Goal: Information Seeking & Learning: Compare options

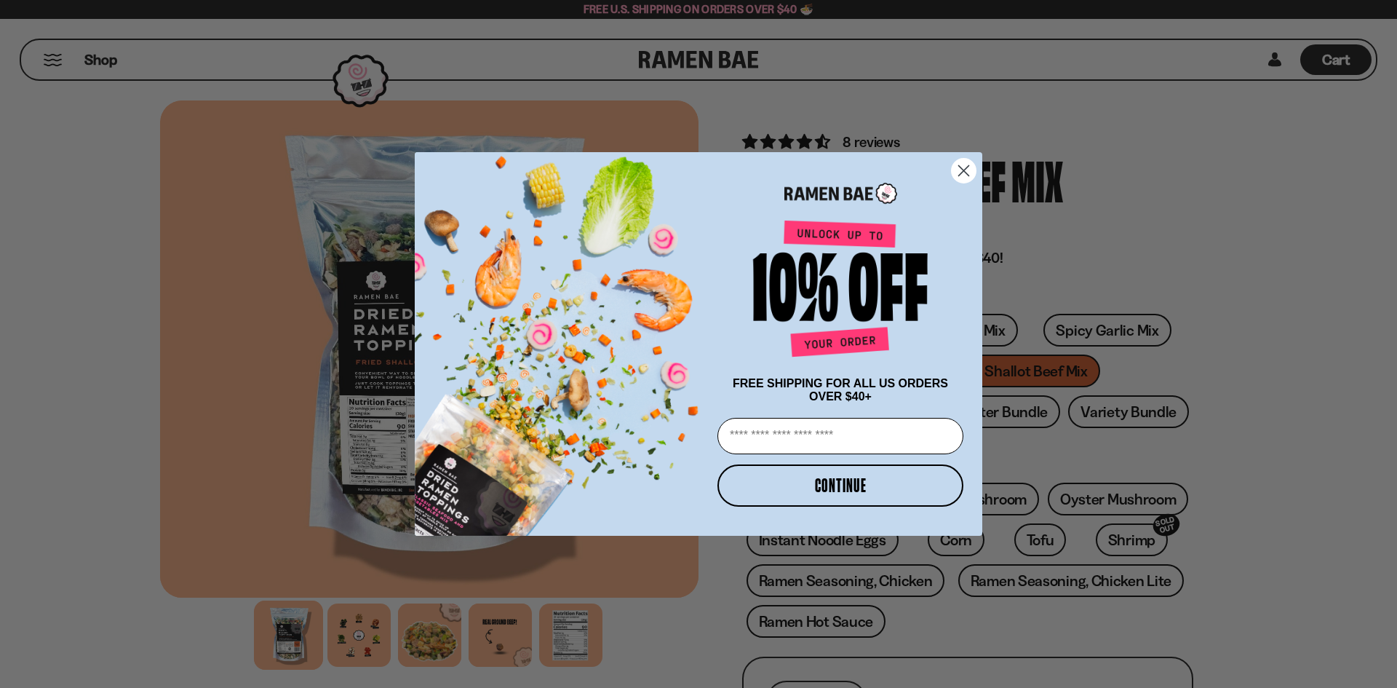
click at [965, 174] on circle "Close dialog" at bounding box center [964, 171] width 24 height 24
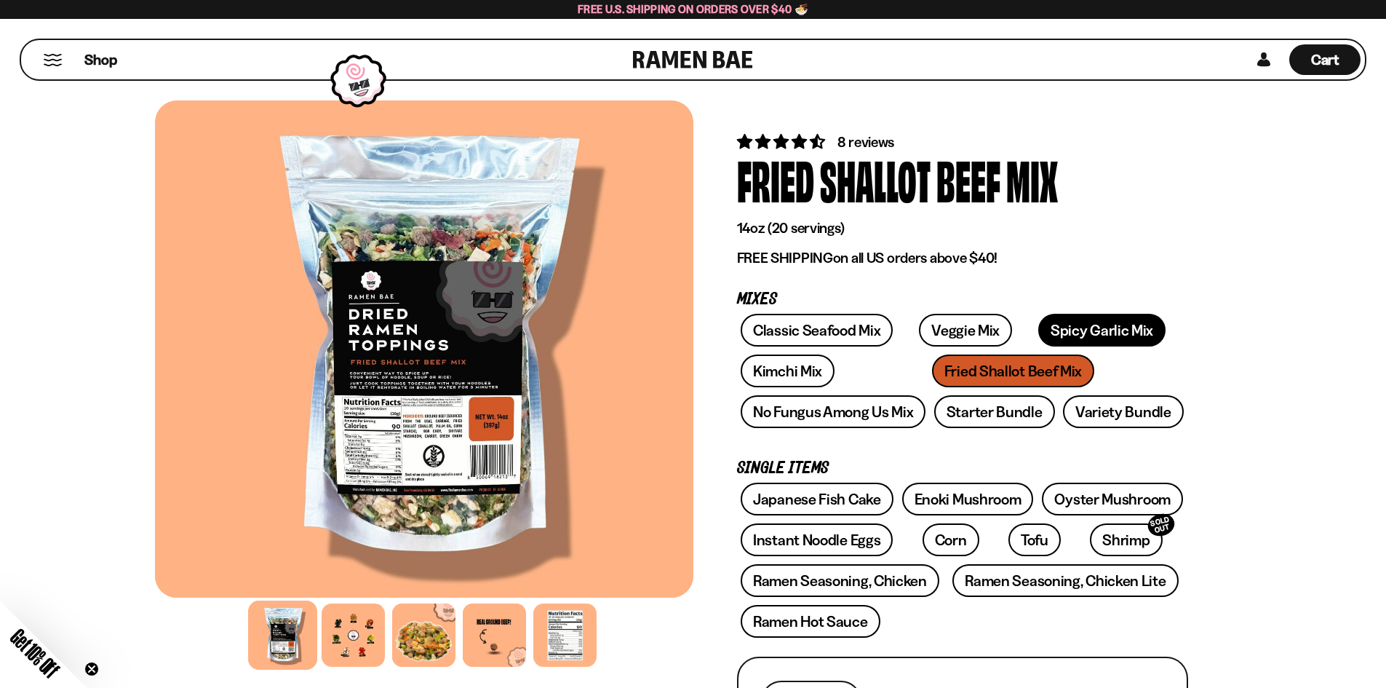
click at [1070, 331] on link "Spicy Garlic Mix" at bounding box center [1101, 330] width 127 height 33
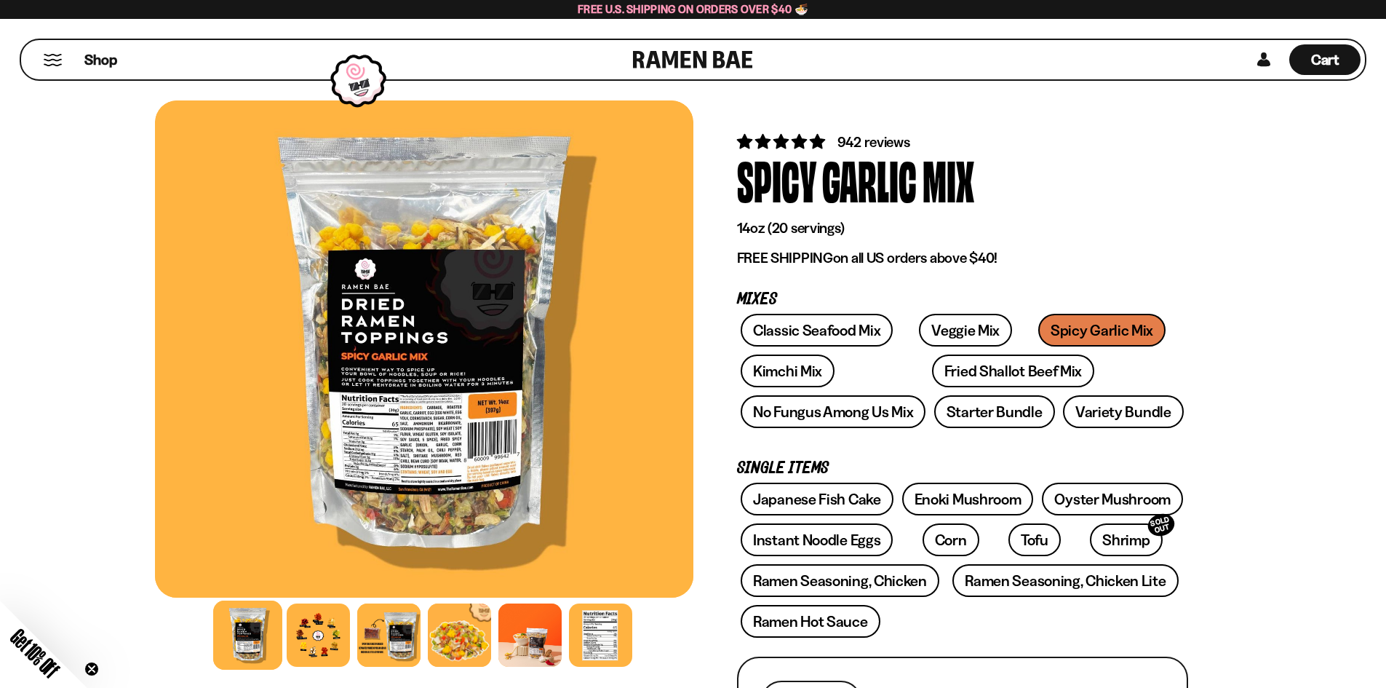
scroll to position [218, 0]
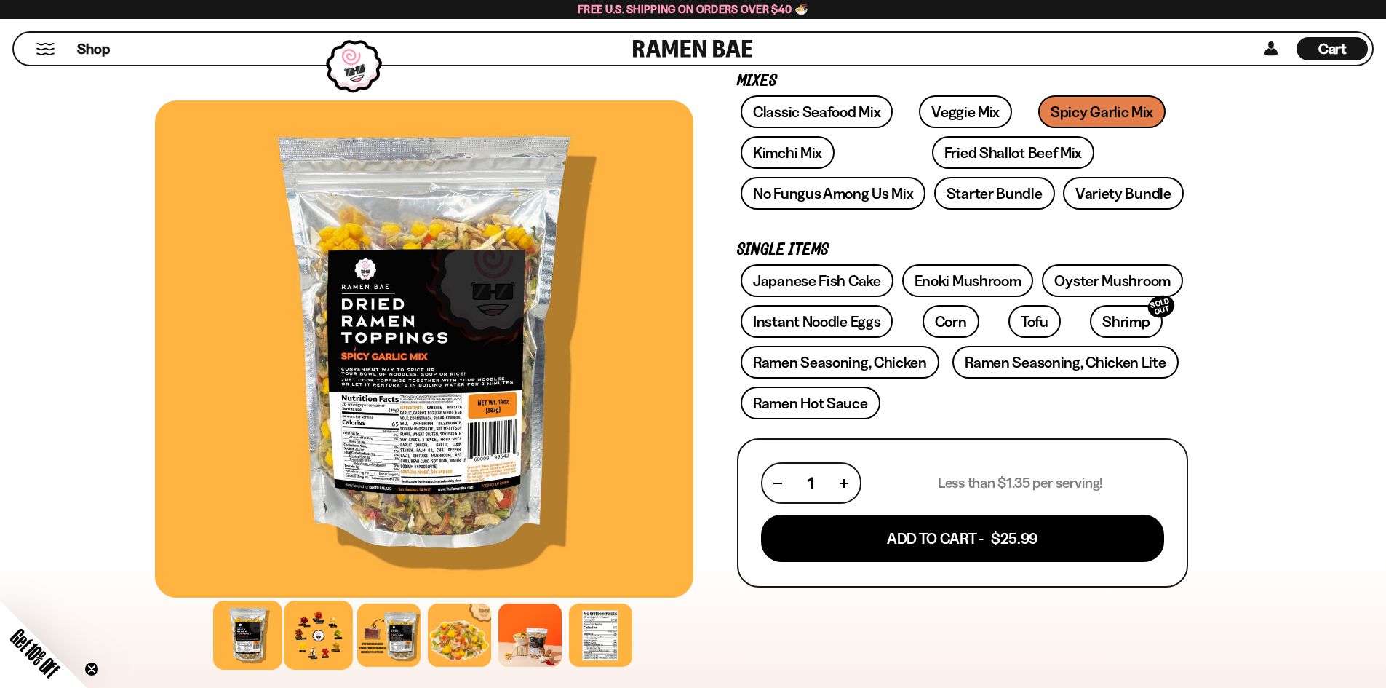
click at [305, 648] on div at bounding box center [318, 634] width 69 height 69
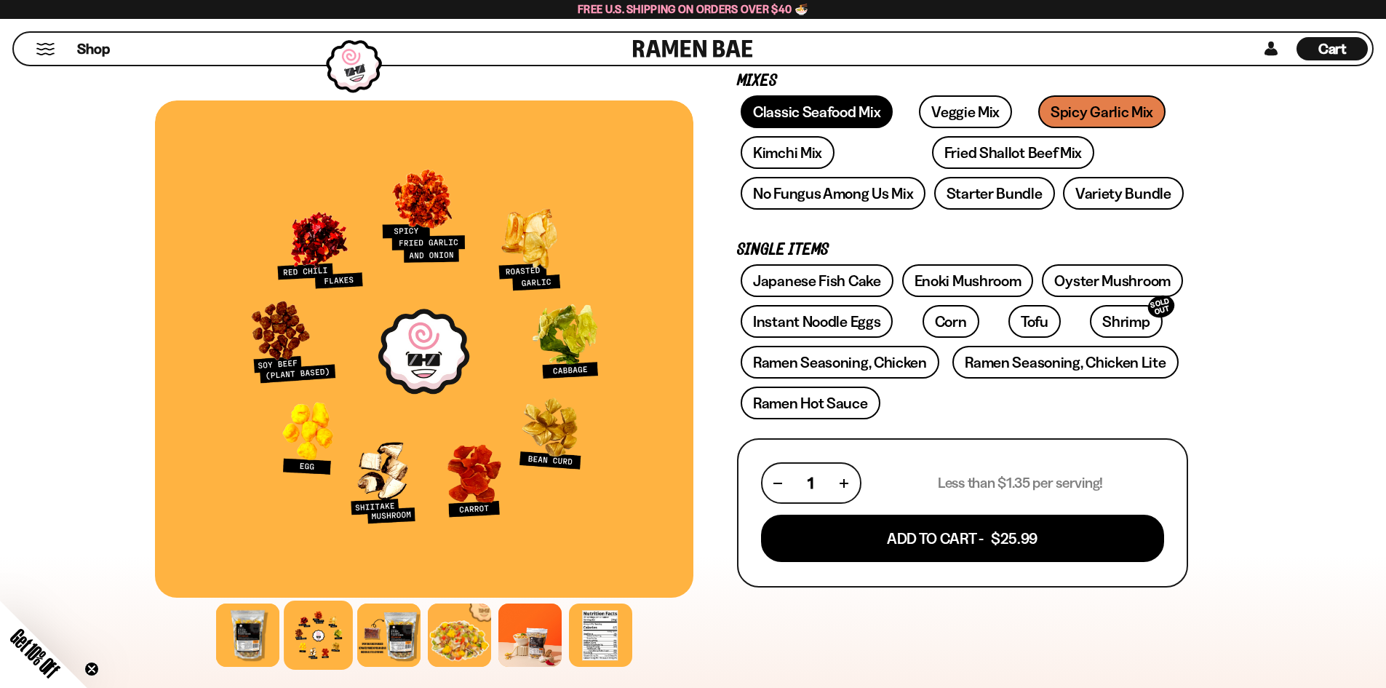
click at [803, 111] on link "Classic Seafood Mix" at bounding box center [817, 111] width 152 height 33
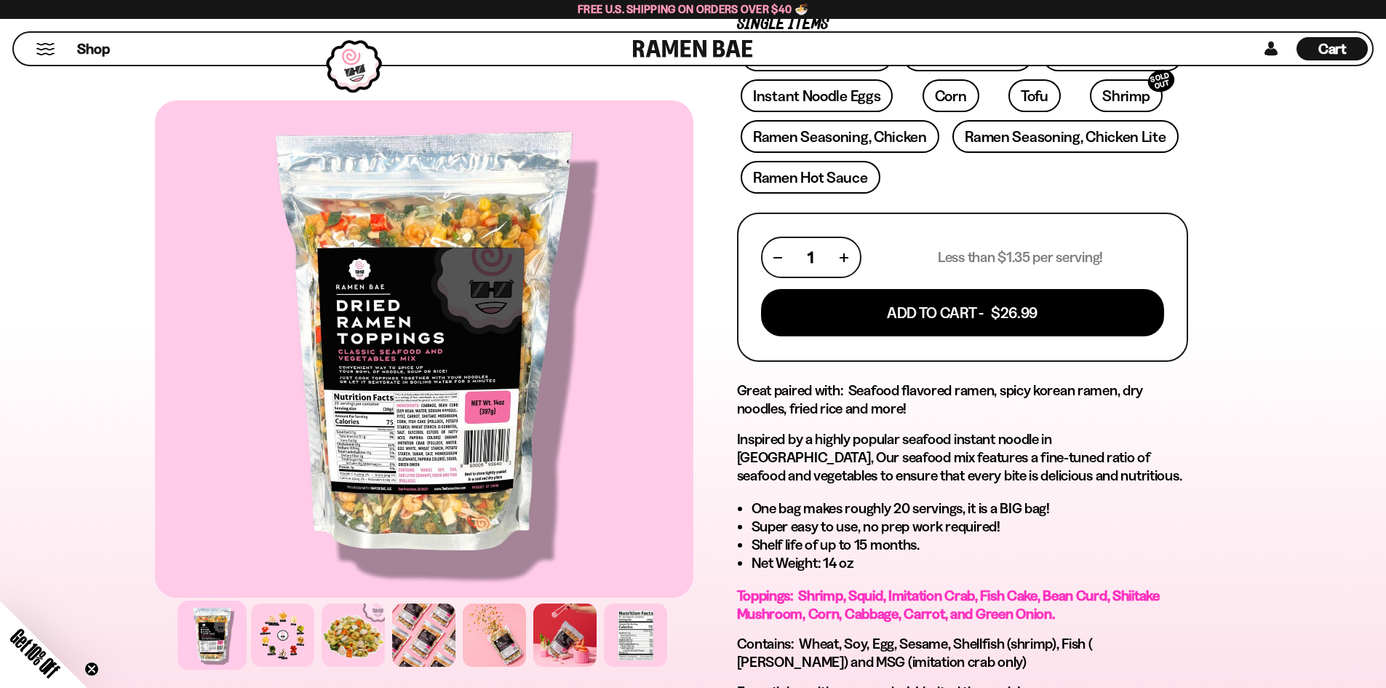
scroll to position [582, 0]
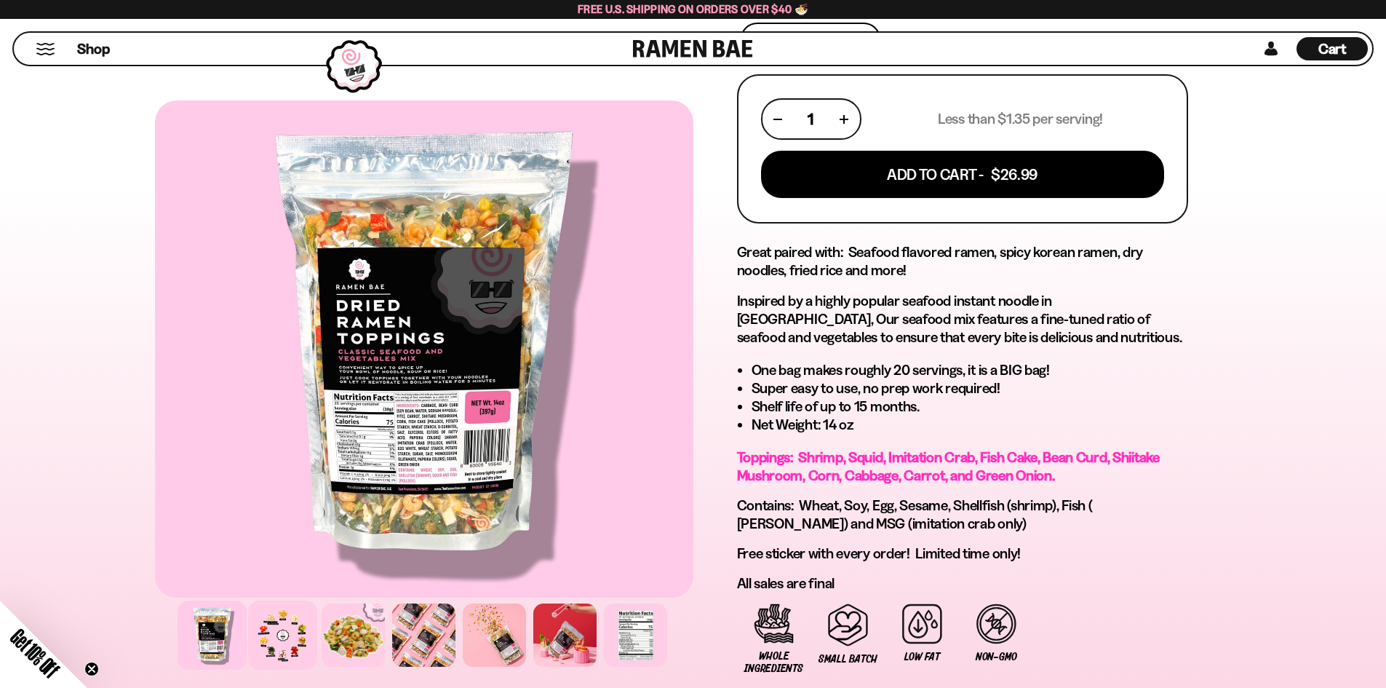
click at [295, 639] on div at bounding box center [282, 634] width 69 height 69
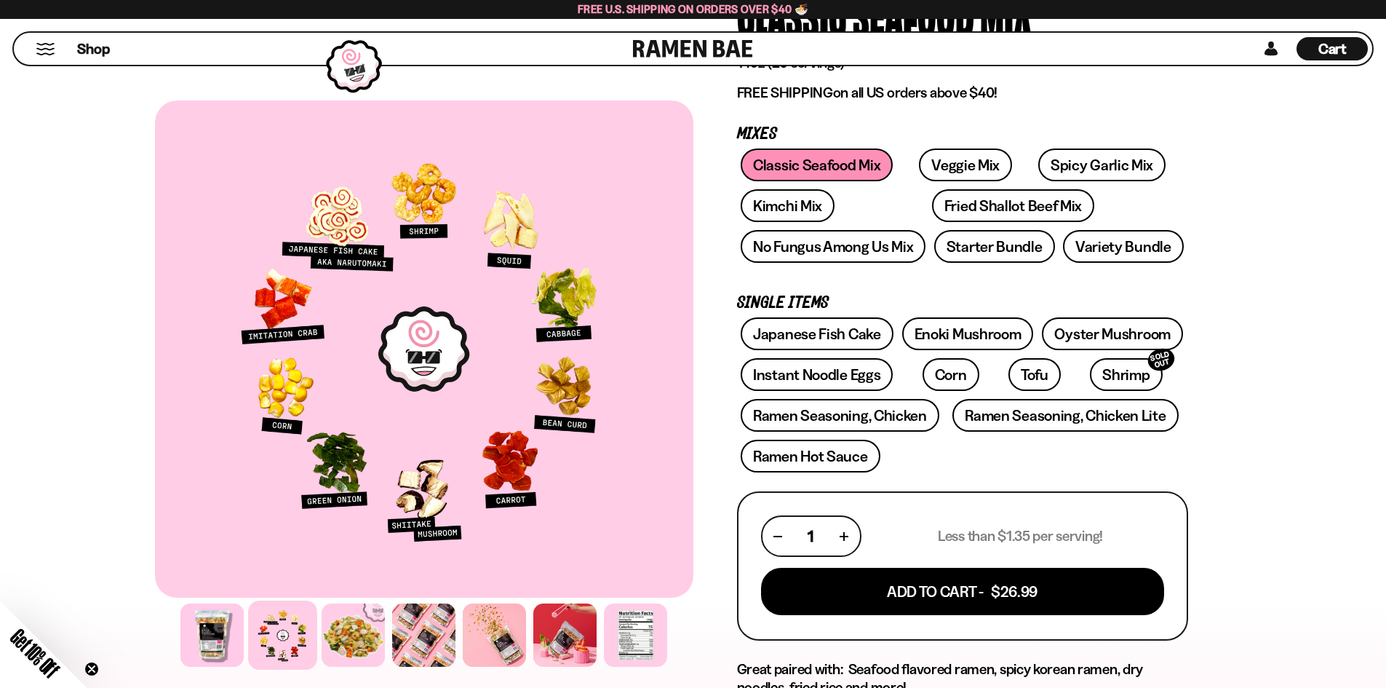
scroll to position [146, 0]
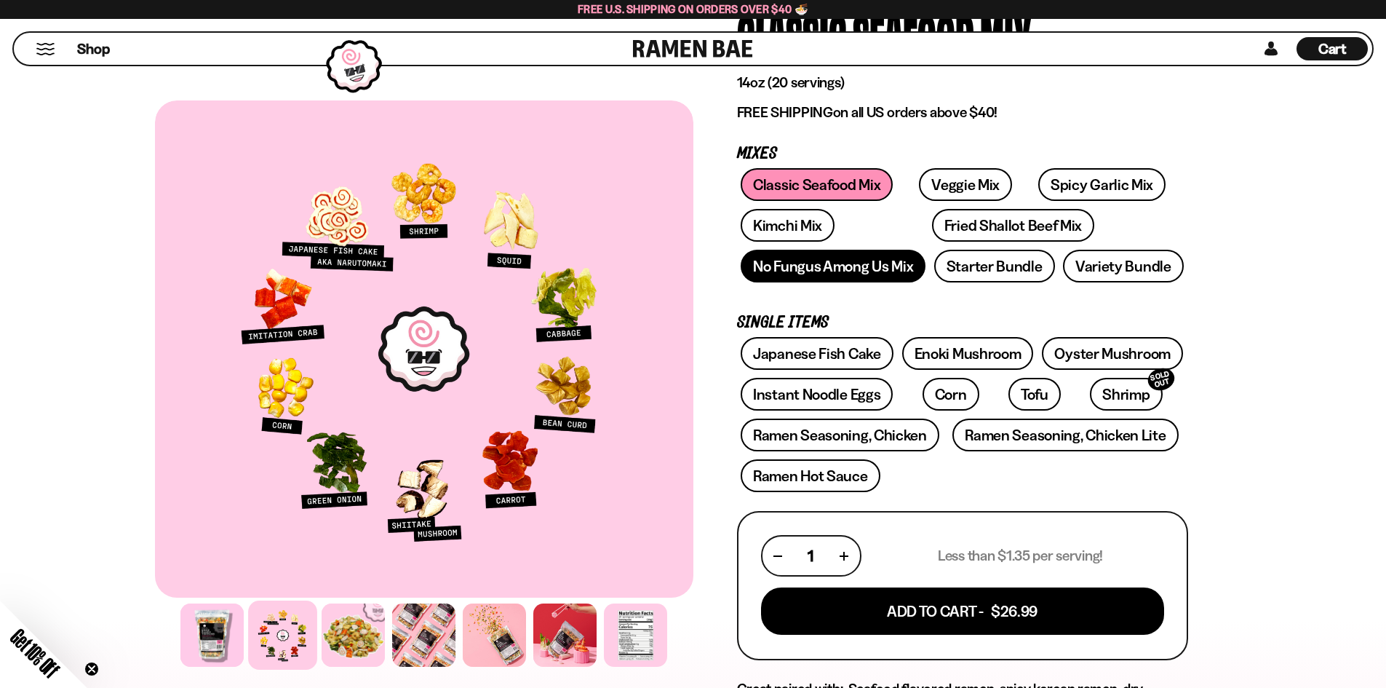
click at [895, 276] on link "No Fungus Among Us Mix" at bounding box center [833, 266] width 185 height 33
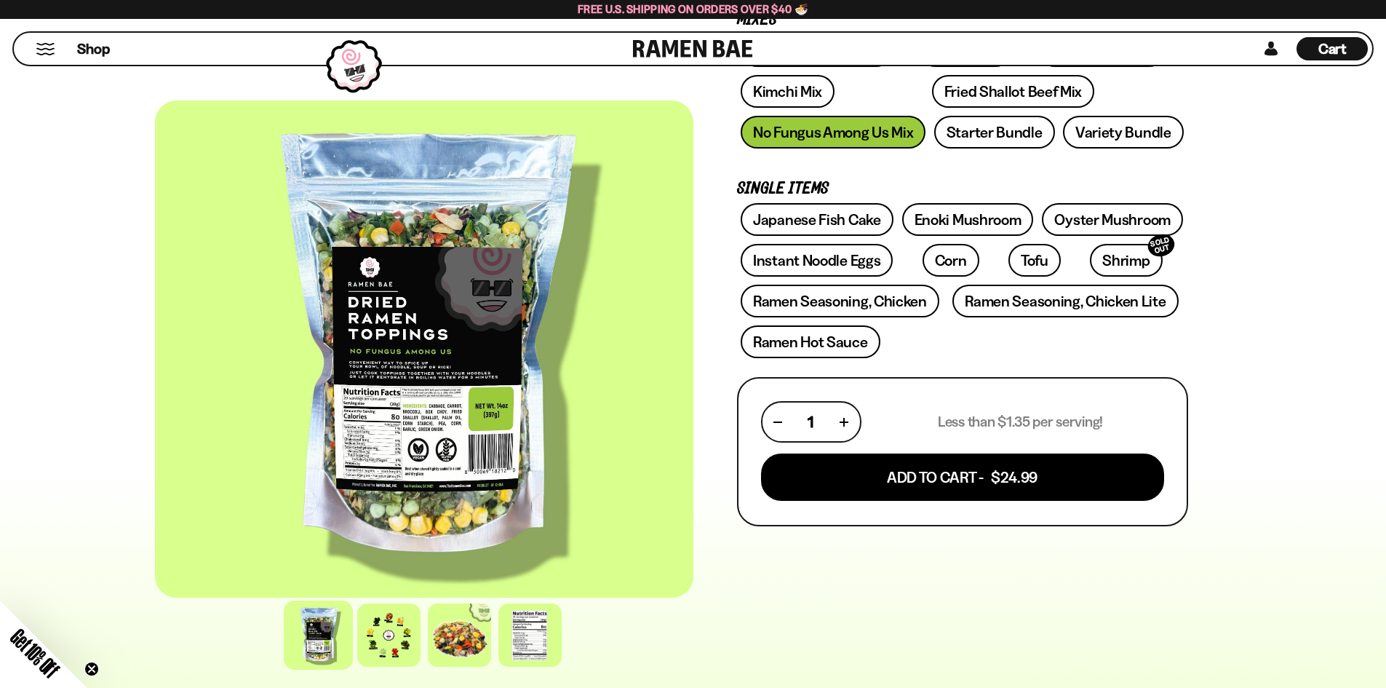
scroll to position [146, 0]
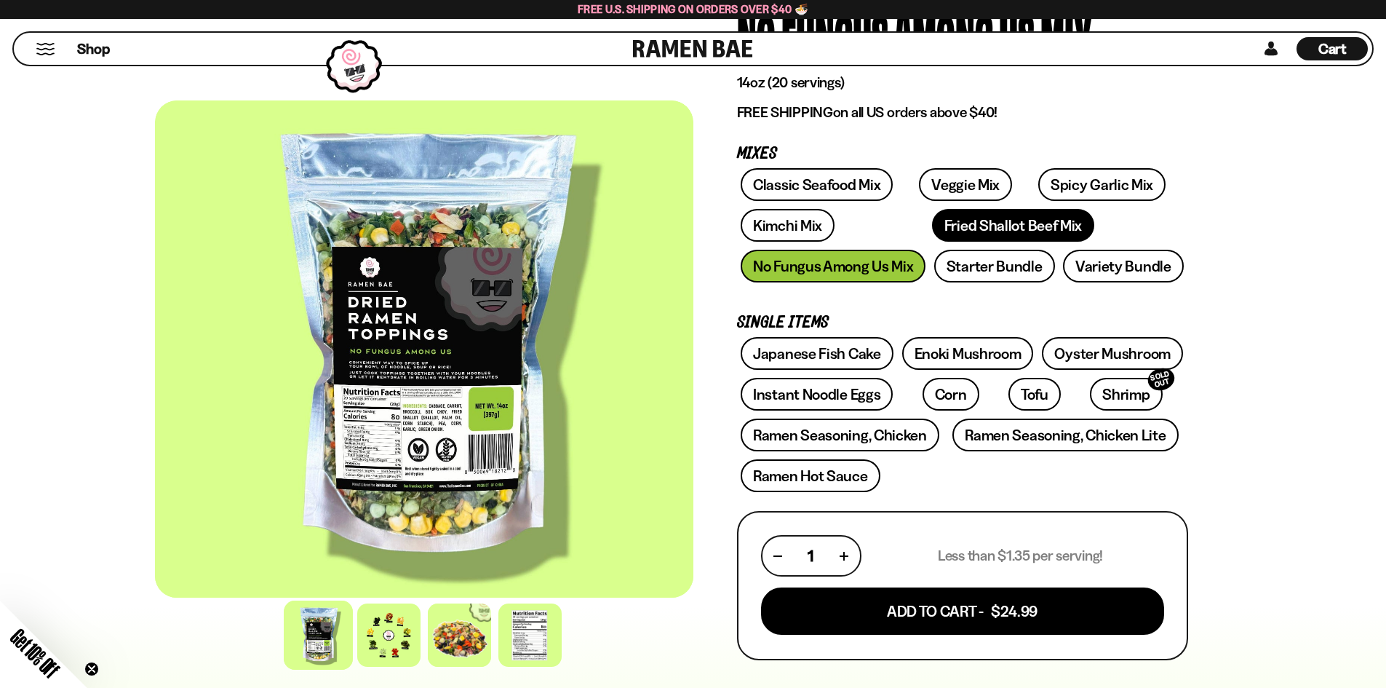
click at [977, 226] on link "Fried Shallot Beef Mix" at bounding box center [1013, 225] width 162 height 33
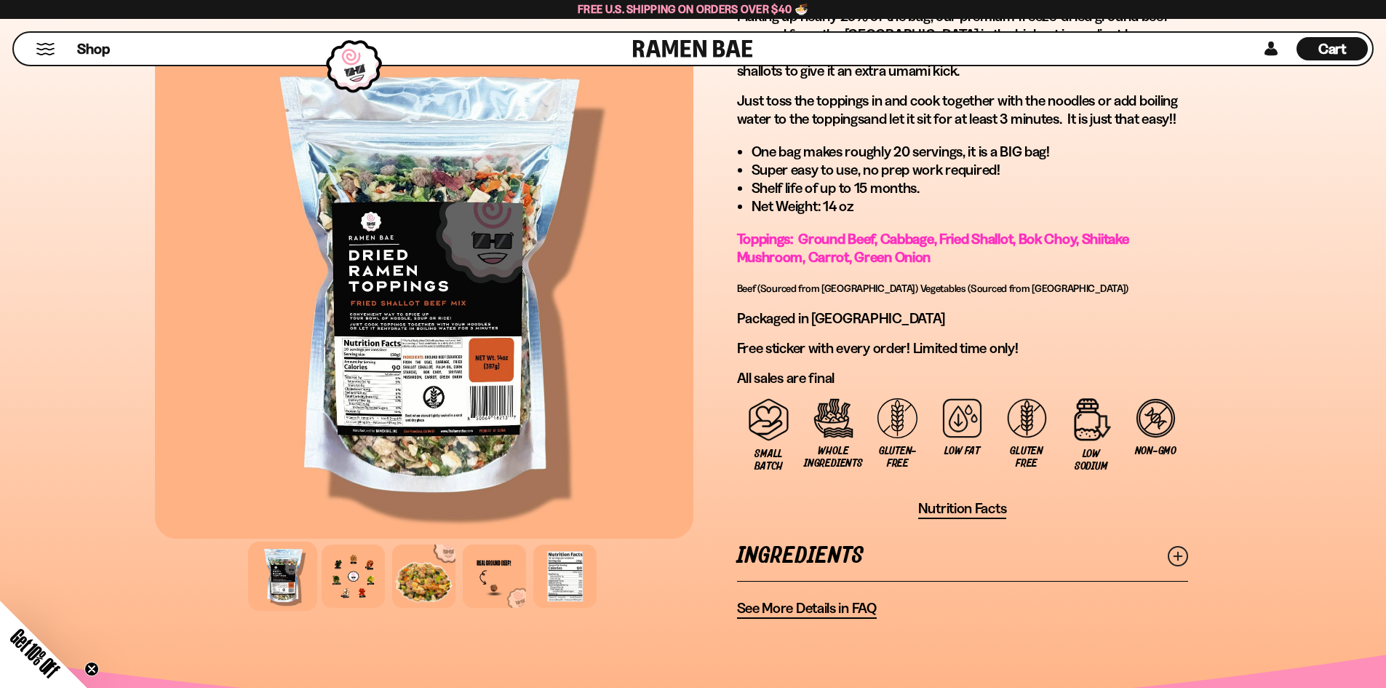
scroll to position [1019, 0]
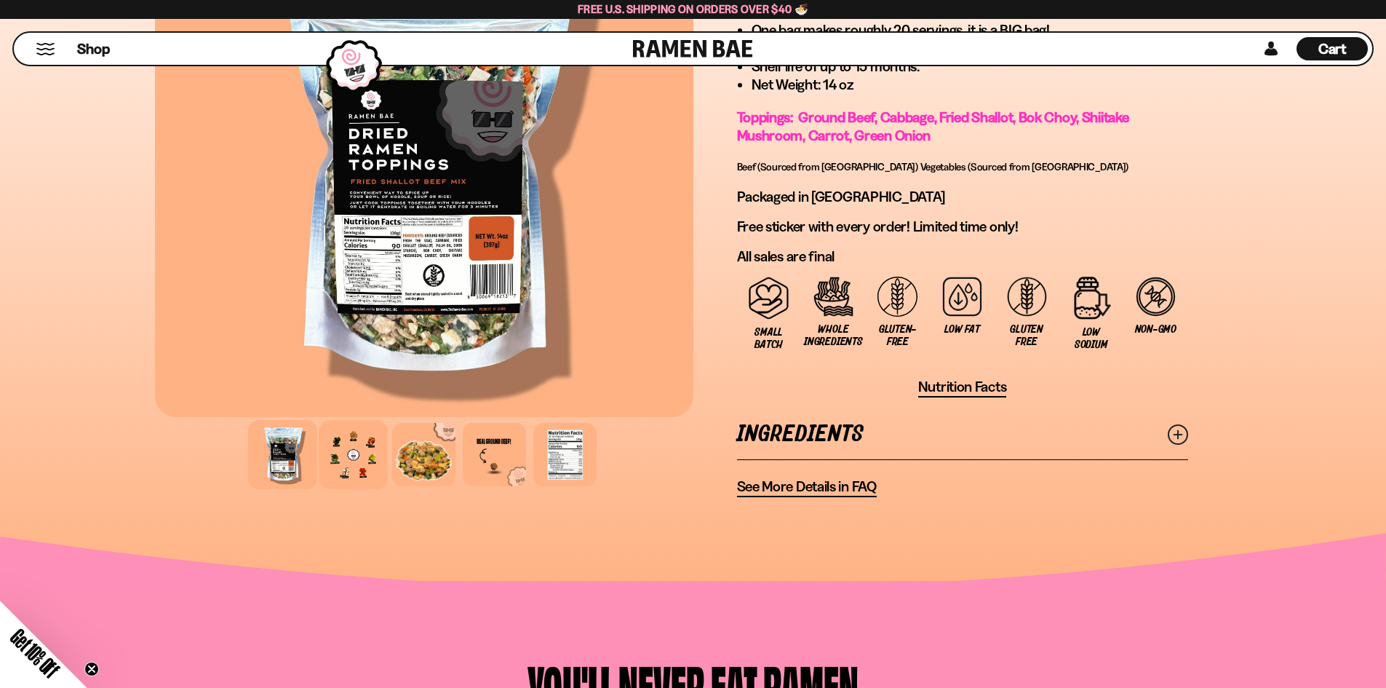
click at [365, 466] on div at bounding box center [353, 454] width 69 height 69
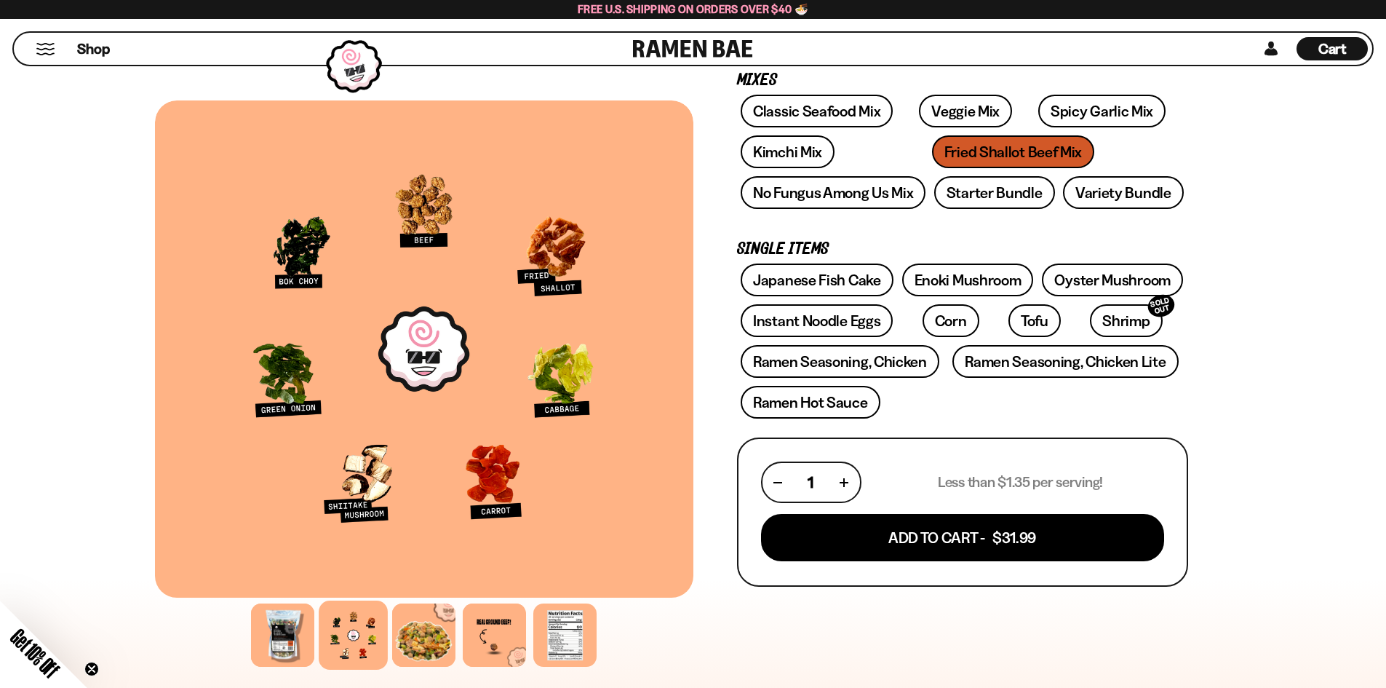
scroll to position [73, 0]
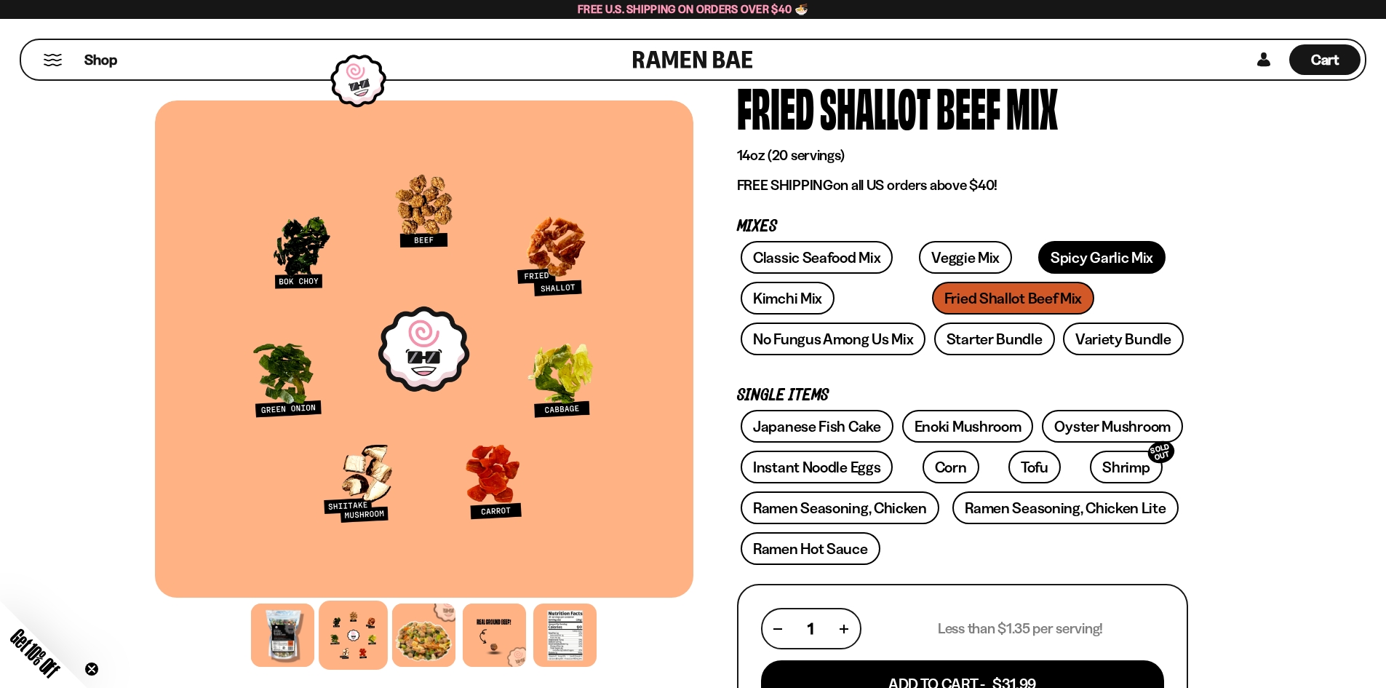
click at [1109, 254] on link "Spicy Garlic Mix" at bounding box center [1101, 257] width 127 height 33
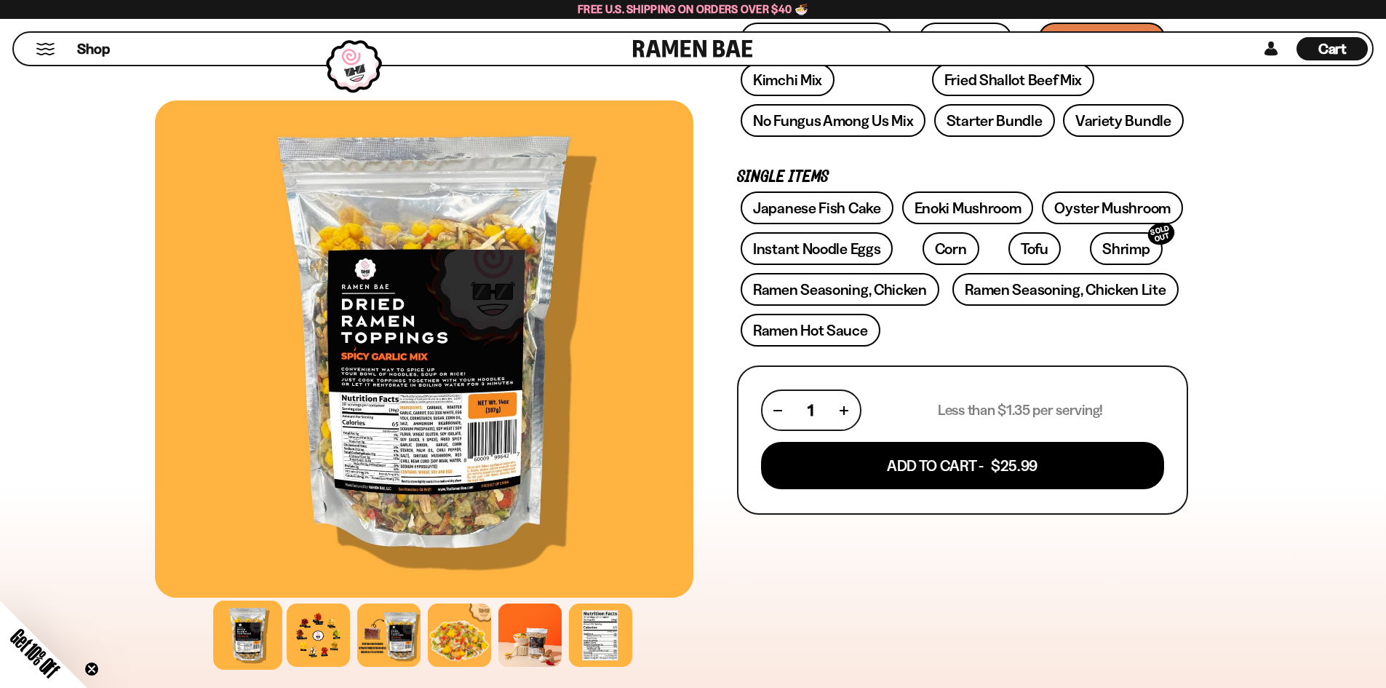
scroll to position [364, 0]
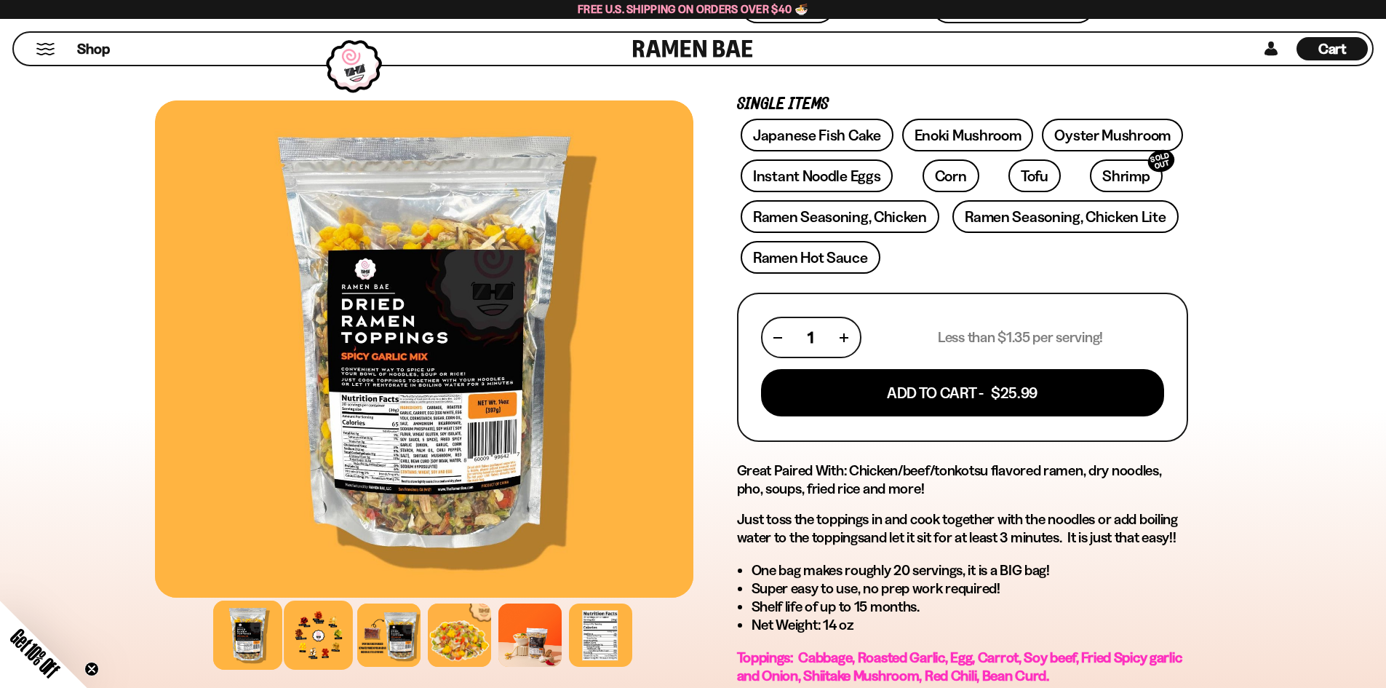
click at [321, 649] on div at bounding box center [318, 634] width 69 height 69
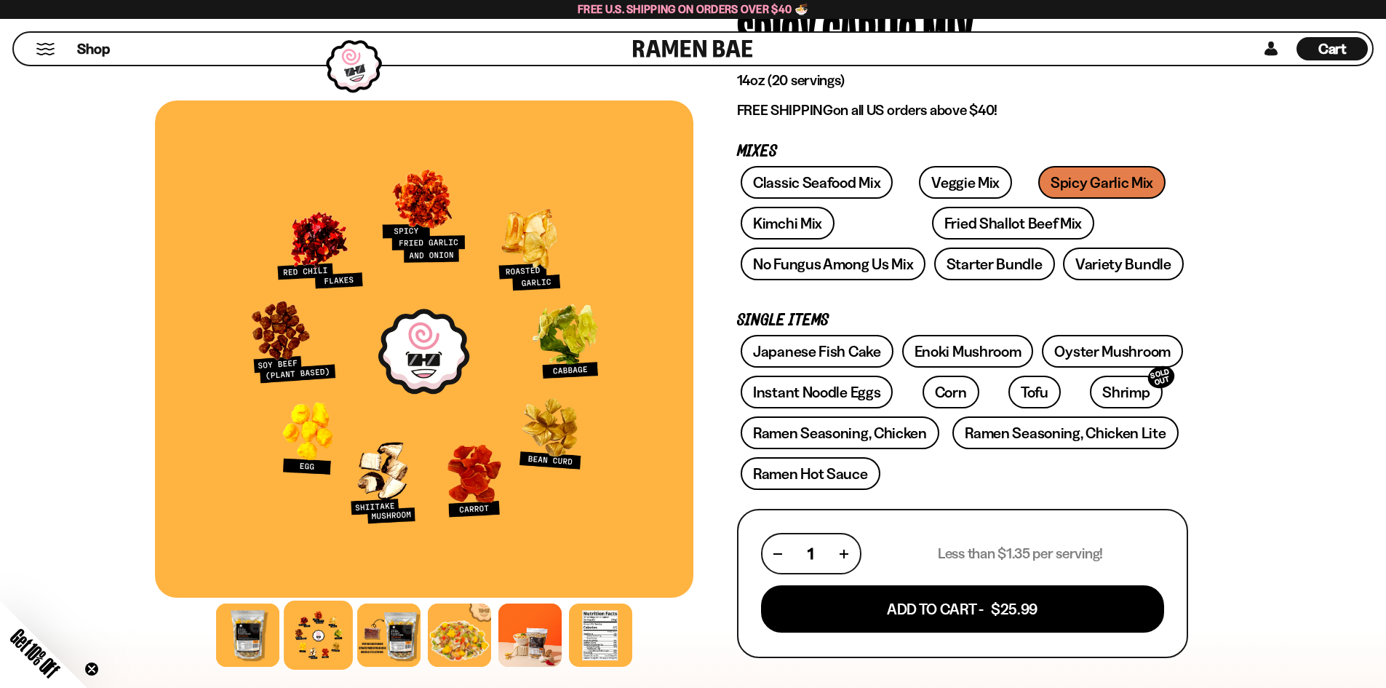
scroll to position [146, 0]
